Goal: Task Accomplishment & Management: Use online tool/utility

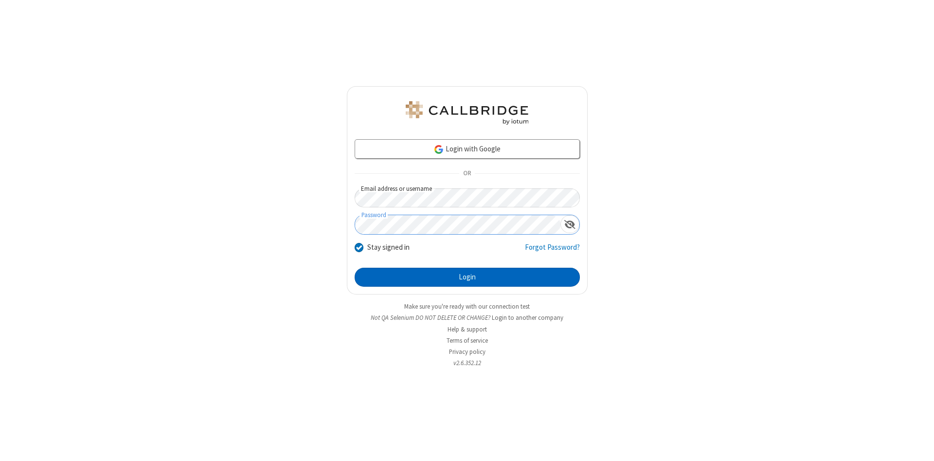
click at [467, 277] on button "Login" at bounding box center [467, 277] width 225 height 19
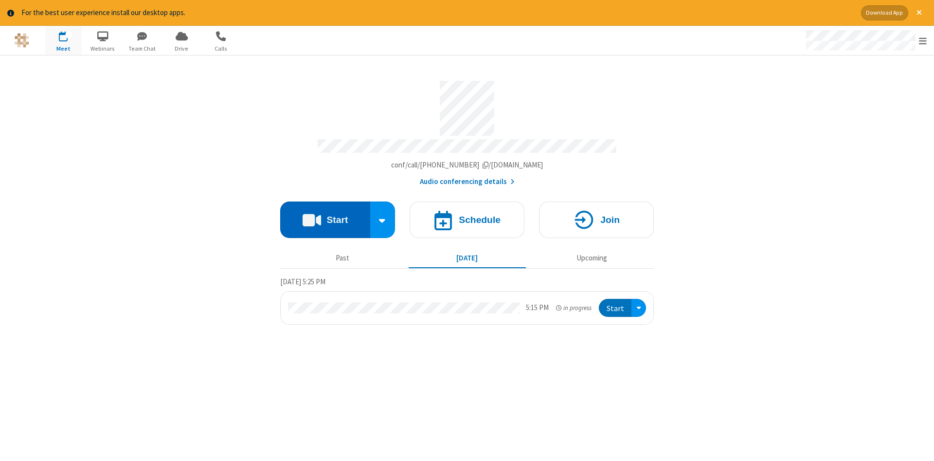
click at [325, 216] on button "Start" at bounding box center [325, 219] width 90 height 37
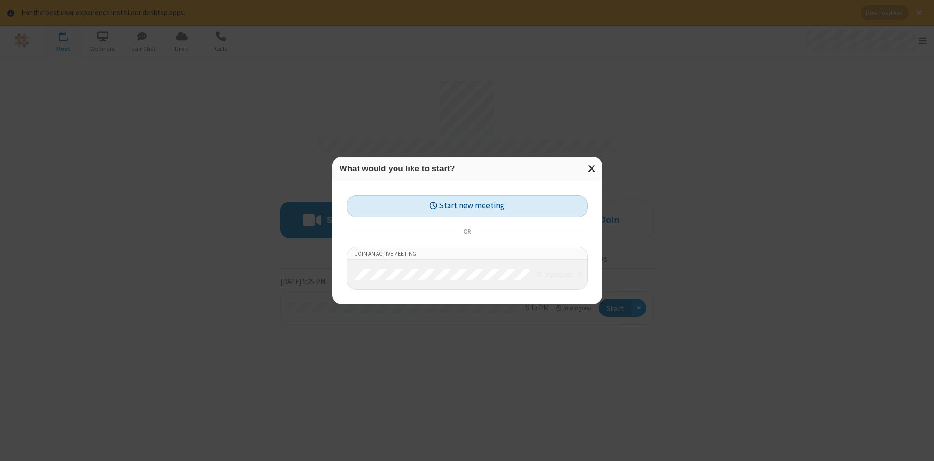
click at [467, 206] on button "Start new meeting" at bounding box center [467, 206] width 241 height 22
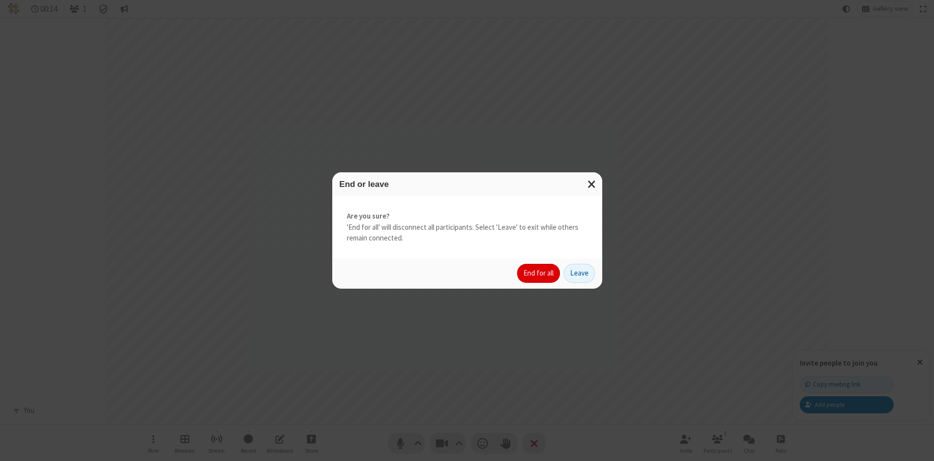
click at [539, 273] on button "End for all" at bounding box center [538, 273] width 43 height 19
